Goal: Task Accomplishment & Management: Manage account settings

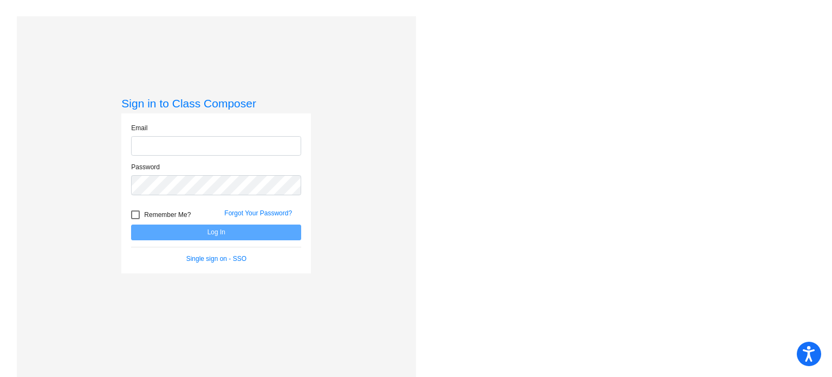
type input "[EMAIL_ADDRESS][DOMAIN_NAME]"
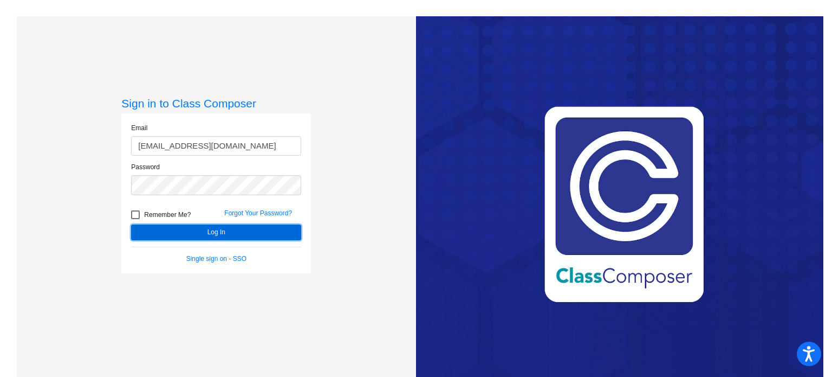
click at [227, 230] on button "Log In" at bounding box center [216, 232] width 170 height 16
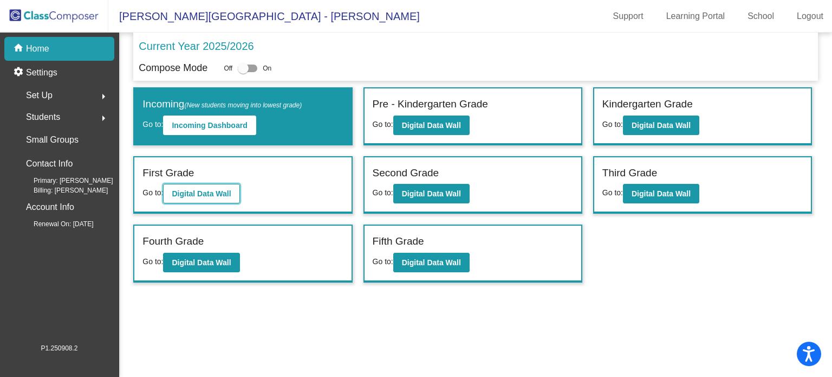
click at [198, 194] on b "Digital Data Wall" at bounding box center [201, 193] width 59 height 9
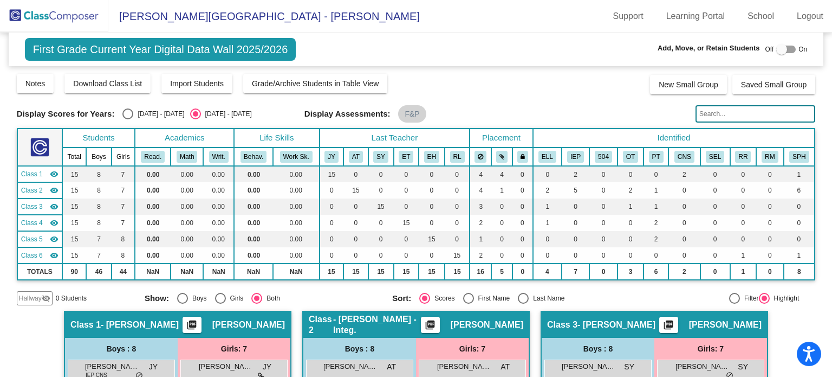
scroll to position [480, 0]
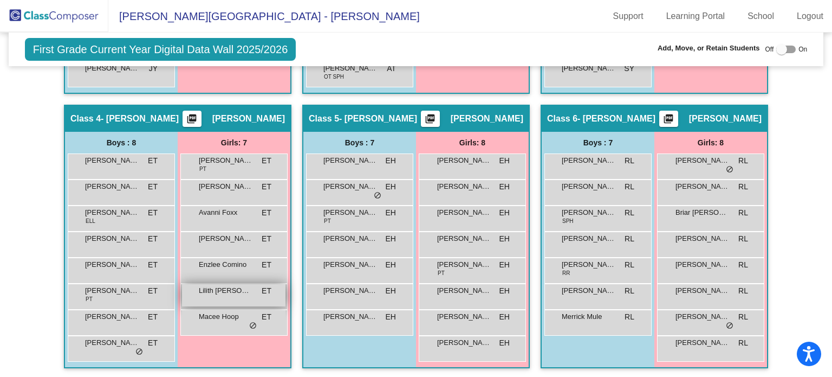
click at [234, 300] on div "Lilith [PERSON_NAME] ET lock do_not_disturb_alt" at bounding box center [233, 295] width 103 height 22
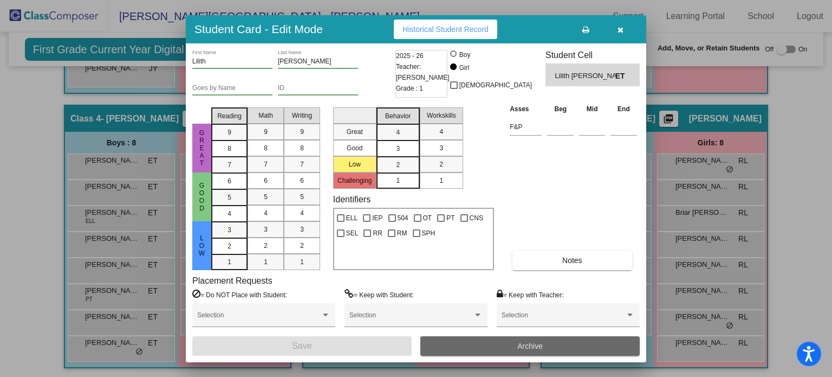
click at [537, 344] on span "Archive" at bounding box center [529, 345] width 25 height 9
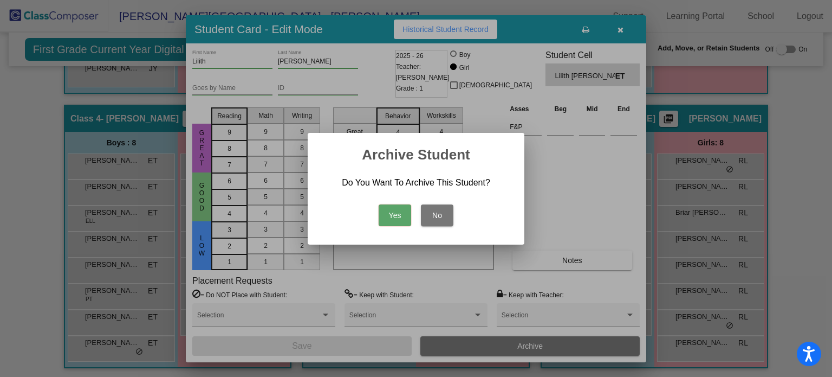
click at [386, 217] on button "Yes" at bounding box center [395, 215] width 33 height 22
